Goal: Information Seeking & Learning: Learn about a topic

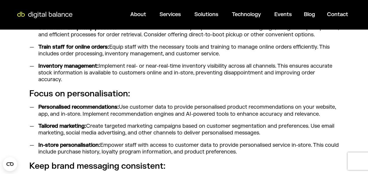
scroll to position [542, 0]
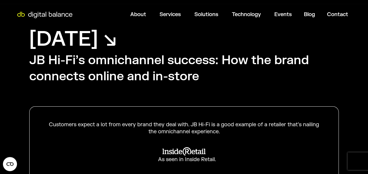
scroll to position [27, 0]
